Goal: Information Seeking & Learning: Learn about a topic

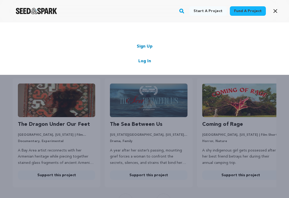
click at [144, 61] on link "Log In" at bounding box center [144, 61] width 13 height 6
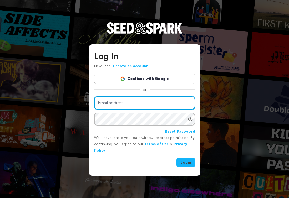
type input "patrickgflynn@comcast.net"
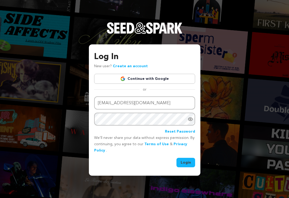
click at [184, 160] on button "Login" at bounding box center [185, 162] width 19 height 9
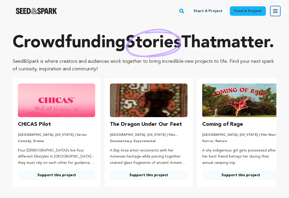
click at [275, 12] on icon "button" at bounding box center [275, 11] width 6 height 6
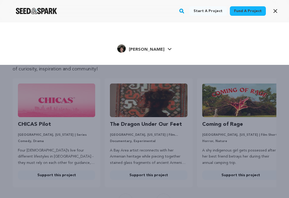
click at [145, 50] on span "[PERSON_NAME]" at bounding box center [146, 50] width 35 height 4
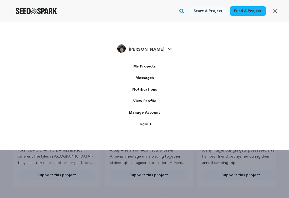
click at [145, 50] on span "[PERSON_NAME]" at bounding box center [146, 50] width 35 height 4
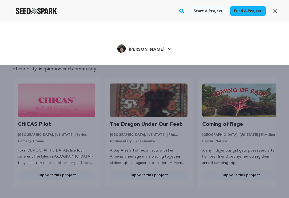
click at [146, 124] on div "Start a project Fund a project Patrick G." at bounding box center [144, 121] width 289 height 198
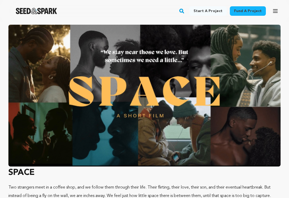
scroll to position [457, 0]
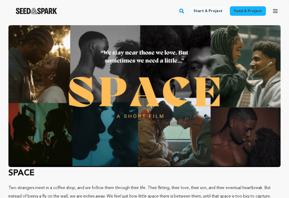
click at [196, 110] on img at bounding box center [144, 96] width 272 height 142
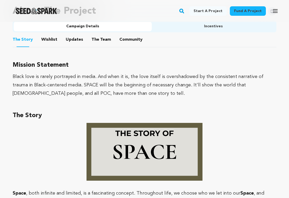
scroll to position [344, 0]
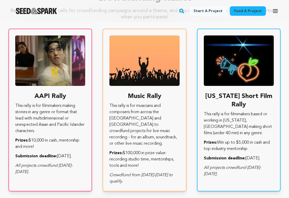
scroll to position [1186, 0]
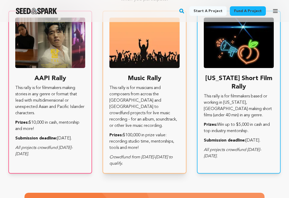
click at [144, 106] on p "This rally is for musicians and composers from across the [GEOGRAPHIC_DATA] and…" at bounding box center [144, 107] width 70 height 44
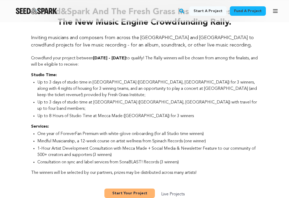
scroll to position [176, 0]
